Goal: Register for event/course

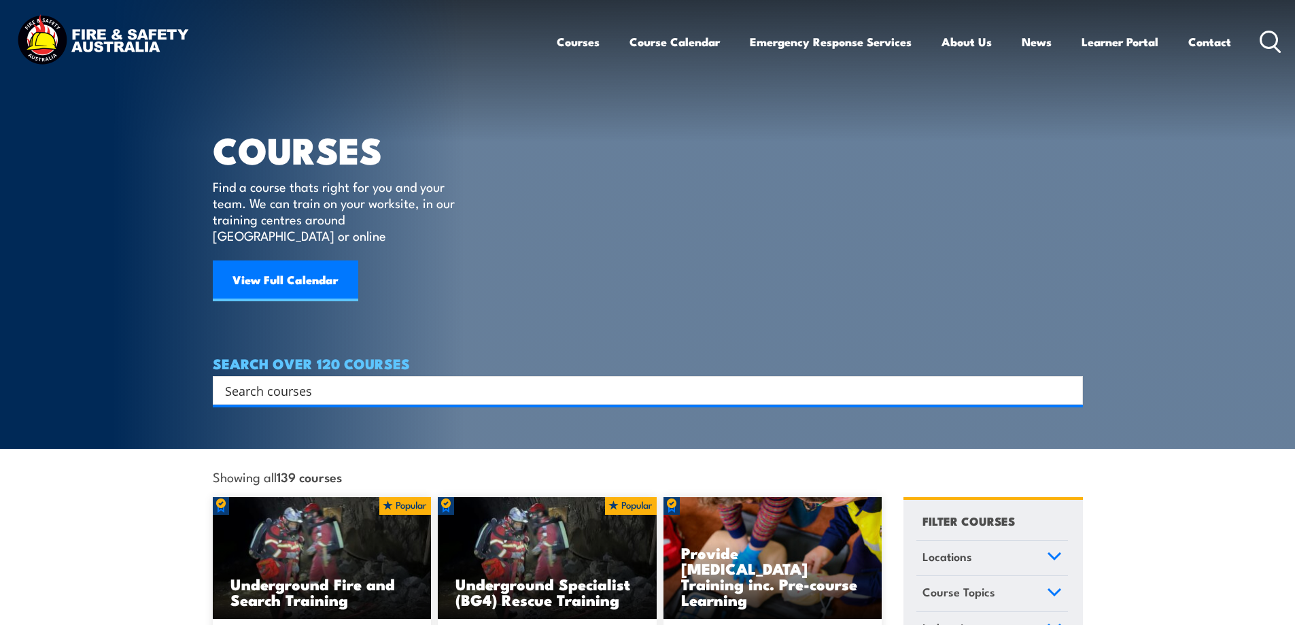
click at [387, 380] on input "Search input" at bounding box center [639, 390] width 828 height 20
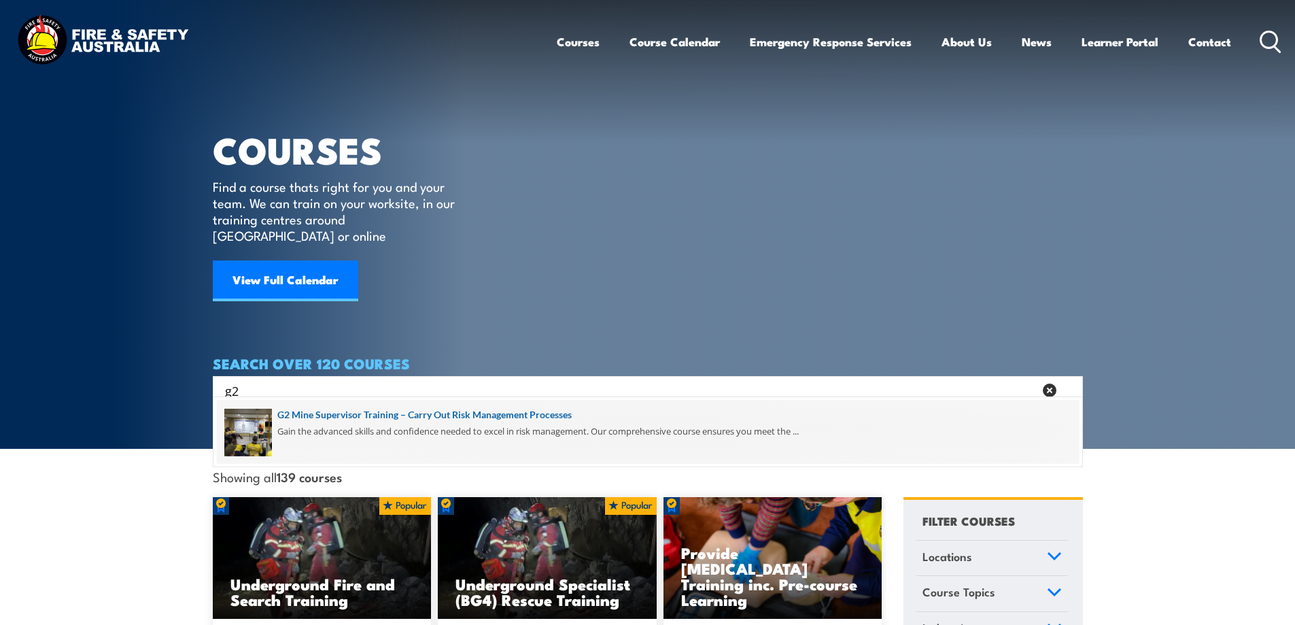
type input "g2"
click at [524, 417] on span at bounding box center [648, 432] width 862 height 64
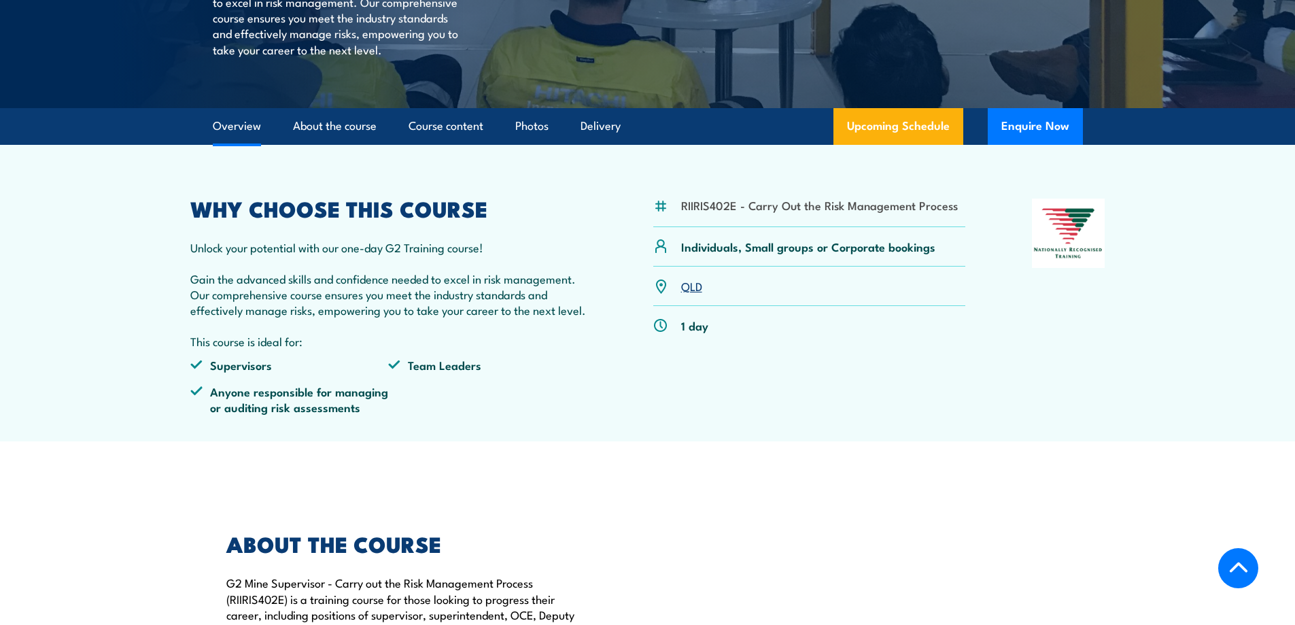
scroll to position [408, 0]
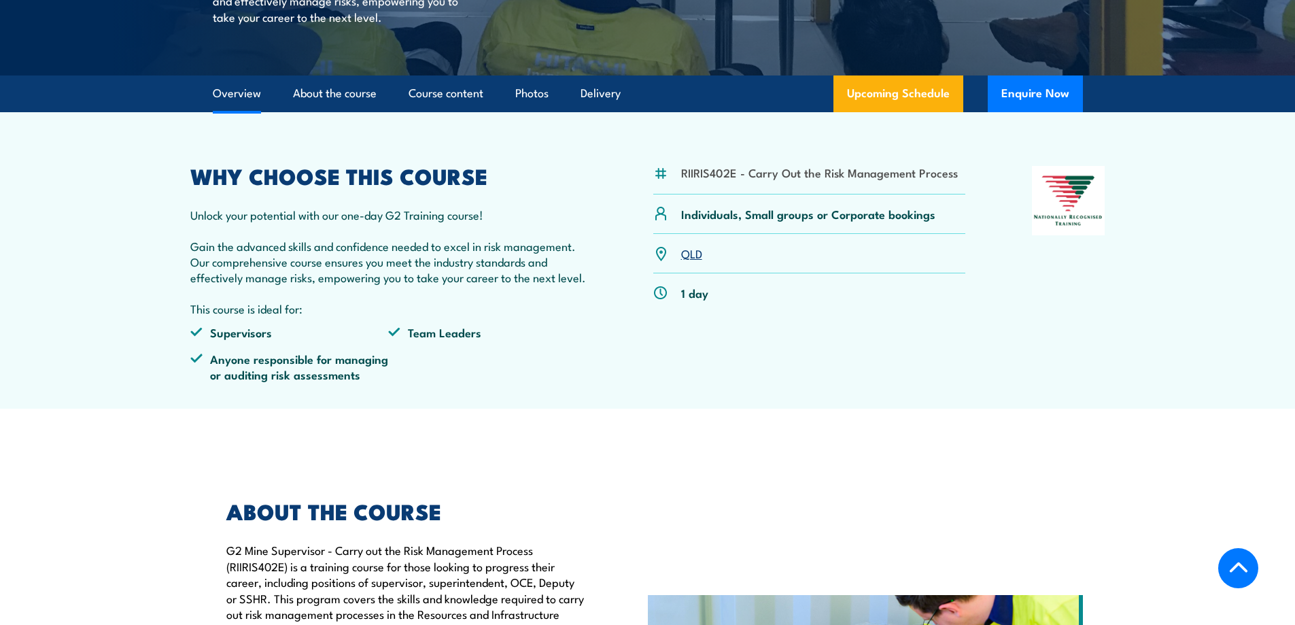
click at [692, 261] on link "QLD" at bounding box center [691, 253] width 21 height 16
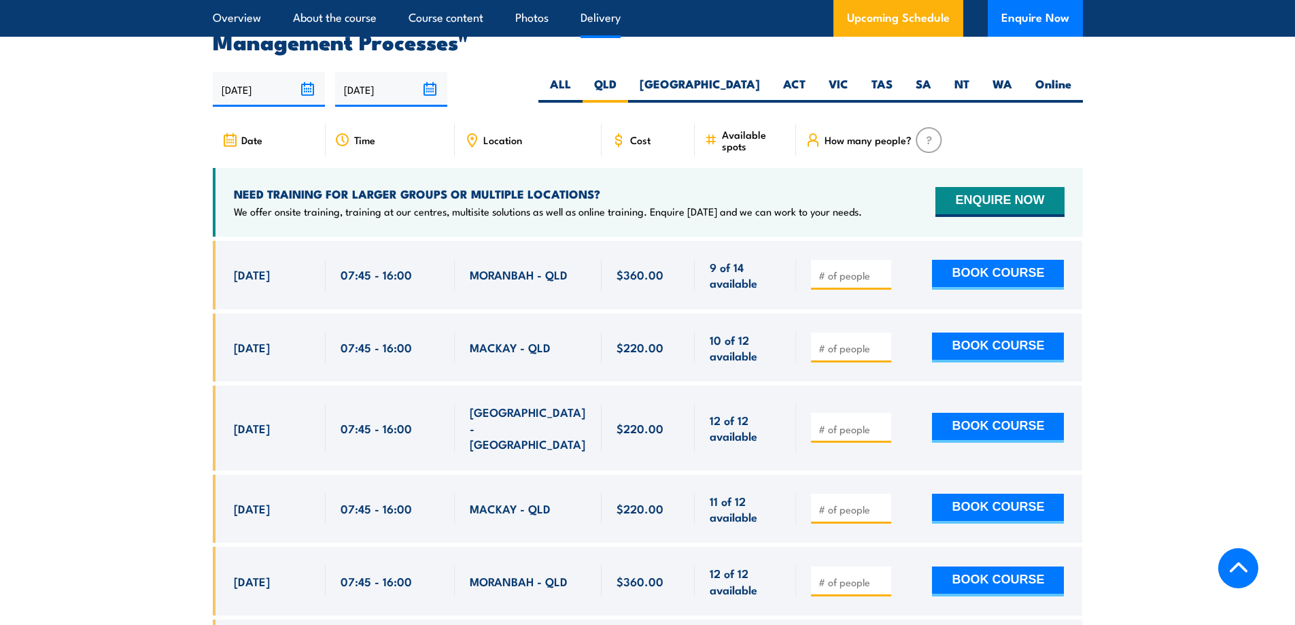
scroll to position [2533, 0]
